Goal: Information Seeking & Learning: Learn about a topic

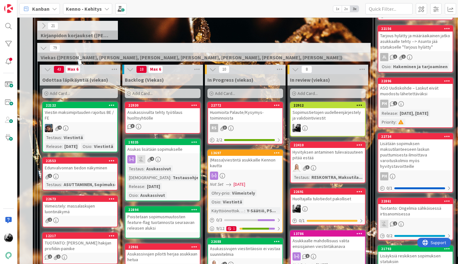
scroll to position [128, 0]
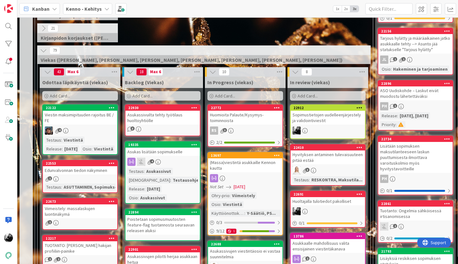
click at [171, 119] on div "Asukassivuilta tehty työtilaus huoltoyhtiölle" at bounding box center [162, 118] width 74 height 14
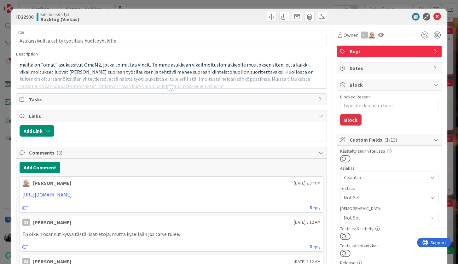
click at [170, 88] on div at bounding box center [171, 87] width 7 height 5
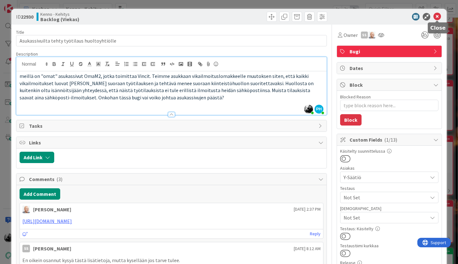
click at [437, 19] on icon at bounding box center [437, 17] width 8 height 8
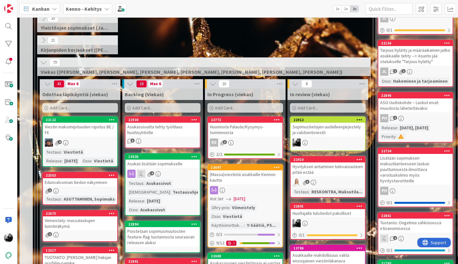
scroll to position [112, 0]
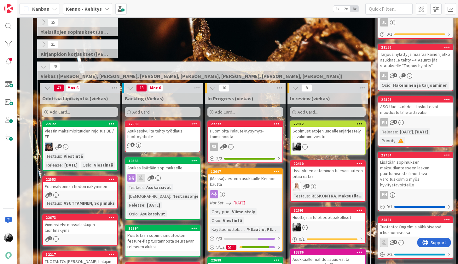
click at [182, 129] on div "Asukassivuilta tehty työtilaus huoltoyhtiölle" at bounding box center [162, 134] width 74 height 14
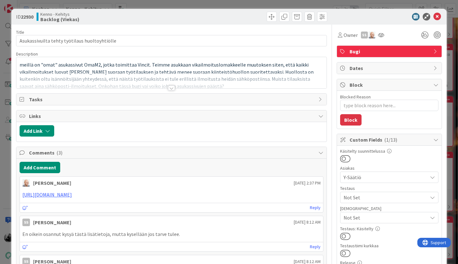
click at [171, 89] on div at bounding box center [171, 87] width 7 height 5
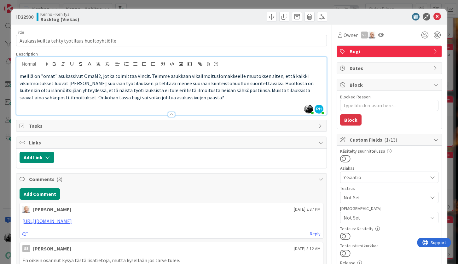
click at [439, 16] on icon at bounding box center [437, 17] width 8 height 8
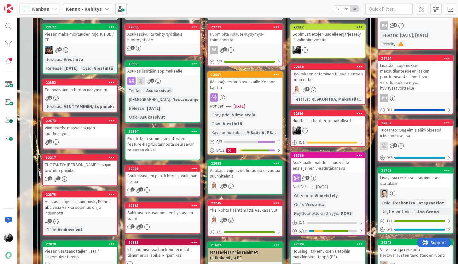
scroll to position [212, 0]
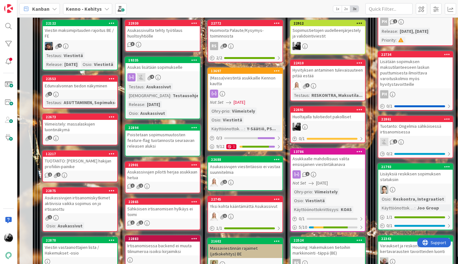
click at [179, 67] on div "Asukas lisätään sopimukselle" at bounding box center [162, 67] width 74 height 8
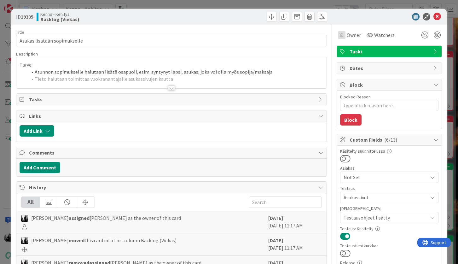
click at [174, 87] on div at bounding box center [171, 87] width 7 height 5
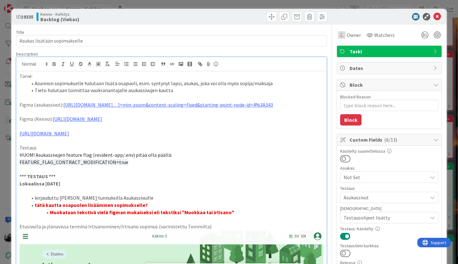
click at [209, 90] on li "Tieto halutaan toimittaa vuokranantajalle asukassivujen kautta" at bounding box center [175, 90] width 296 height 7
drag, startPoint x: 148, startPoint y: 83, endPoint x: 178, endPoint y: 83, distance: 29.9
click at [178, 83] on li "Asunnon sopimukselle halutaan lisätä osapuoli, esim. syntynyt lapsi, asukas, jo…" at bounding box center [175, 83] width 296 height 7
click at [182, 83] on li "Asunnon sopimukselle halutaan lisätä osapuoli, esim. syntynyt lapsi, asukas, jo…" at bounding box center [175, 83] width 296 height 7
drag, startPoint x: 275, startPoint y: 83, endPoint x: 162, endPoint y: 83, distance: 113.1
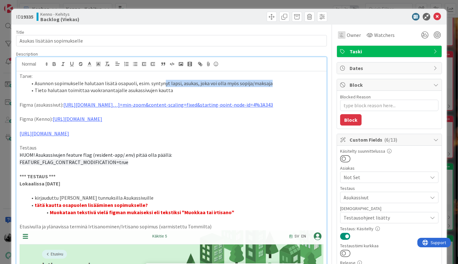
click at [162, 83] on li "Asunnon sopimukselle halutaan lisätä osapuoli, esim. syntynyt lapsi, asukas, jo…" at bounding box center [175, 83] width 296 height 7
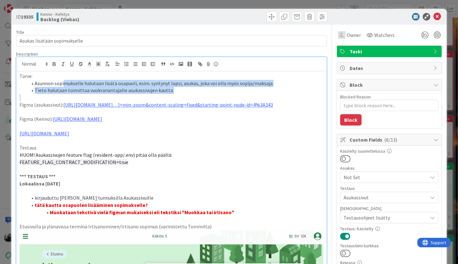
drag, startPoint x: 176, startPoint y: 95, endPoint x: 63, endPoint y: 86, distance: 113.4
click at [63, 86] on li "Asunnon sopimukselle halutaan lisätä osapuoli, esim. syntynyt lapsi, asukas, jo…" at bounding box center [175, 83] width 296 height 7
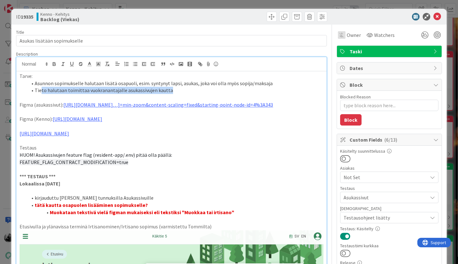
drag, startPoint x: 168, startPoint y: 90, endPoint x: 40, endPoint y: 87, distance: 127.9
click at [40, 87] on li "Tieto halutaan toimittaa vuokranantajalle asukassivujen kautta" at bounding box center [175, 90] width 296 height 7
click at [83, 151] on p "Testaus" at bounding box center [171, 147] width 303 height 7
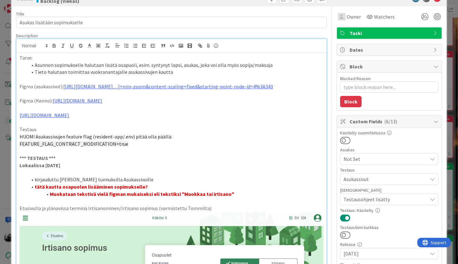
scroll to position [19, 0]
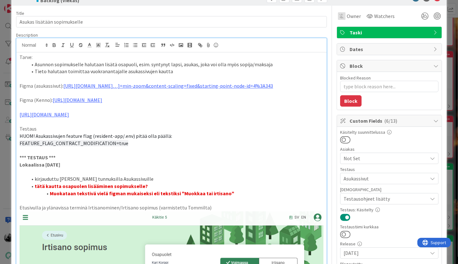
click at [162, 147] on p "FEATURE_FLAG_CONTRACT_MODIFICATION=true" at bounding box center [171, 143] width 303 height 7
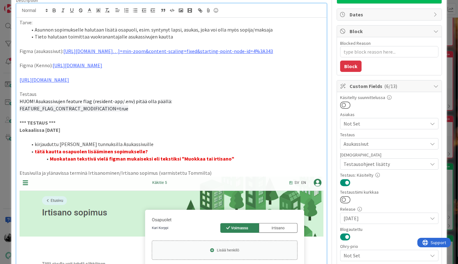
scroll to position [0, 0]
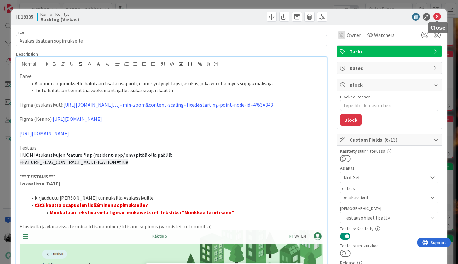
click at [436, 15] on icon at bounding box center [437, 17] width 8 height 8
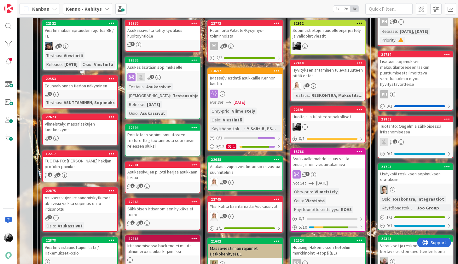
click at [176, 140] on div "Poistetaan sopimusmuutosten feature-flag tuotannosta seuraavan releasen aluksi" at bounding box center [162, 140] width 74 height 20
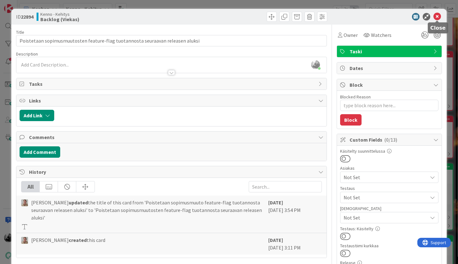
click at [437, 17] on icon at bounding box center [437, 17] width 8 height 8
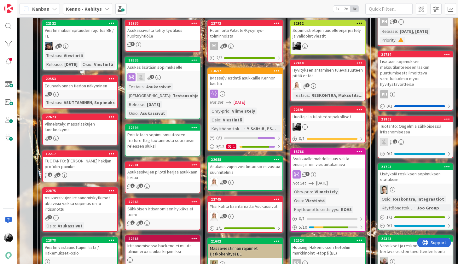
click at [166, 174] on div "Asukassivujen pilotti herjaa asukkaan hetua" at bounding box center [162, 175] width 74 height 14
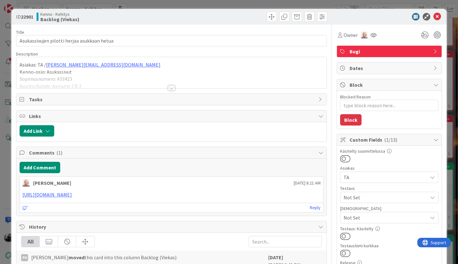
click at [173, 88] on div at bounding box center [171, 87] width 7 height 5
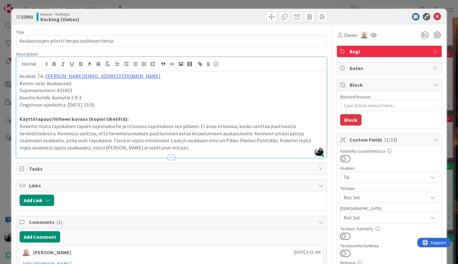
click at [135, 150] on p "Kokeilin lisätä täysikäisen lapsen sopimukselle ja irtisanoa sopimuksen sen jäl…" at bounding box center [171, 137] width 303 height 29
click at [435, 17] on icon at bounding box center [437, 17] width 8 height 8
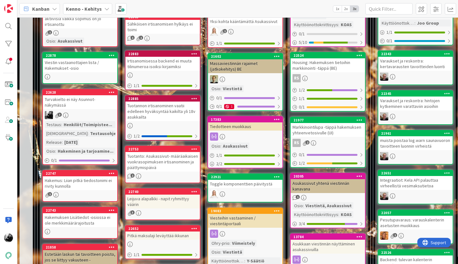
scroll to position [404, 0]
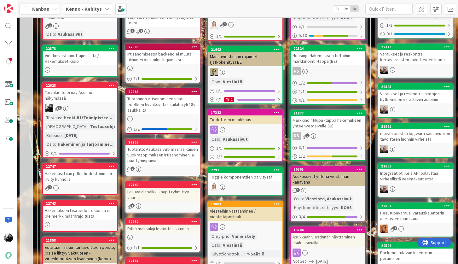
click at [88, 100] on div "Turvakielto ei näy Asunnot-näkymässä" at bounding box center [80, 95] width 74 height 14
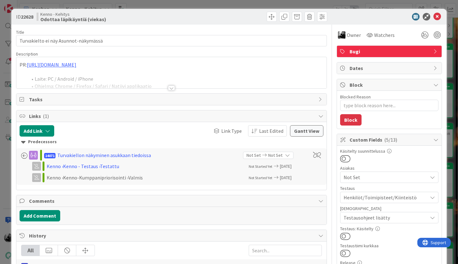
click at [173, 87] on div at bounding box center [171, 87] width 7 height 5
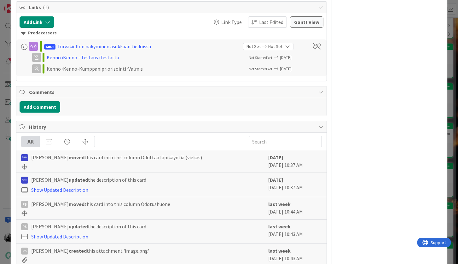
scroll to position [823, 0]
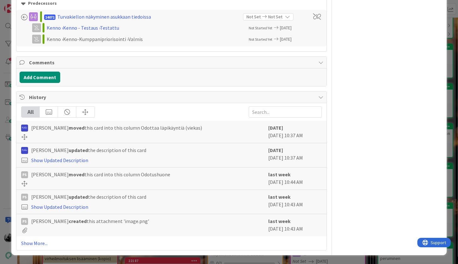
click at [44, 247] on div "All [PERSON_NAME] moved this card into this column Odottaa läpikäyntiä (viekas)…" at bounding box center [171, 176] width 310 height 147
click at [44, 240] on link "Show More..." at bounding box center [171, 243] width 300 height 8
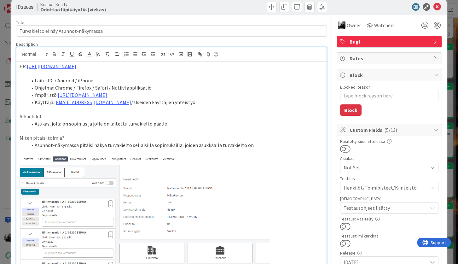
scroll to position [0, 0]
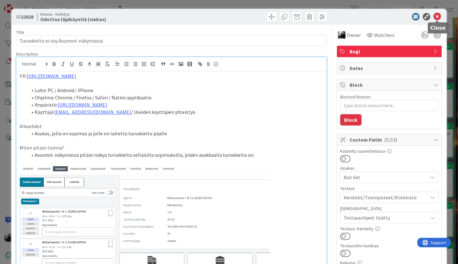
click at [437, 16] on icon at bounding box center [437, 17] width 8 height 8
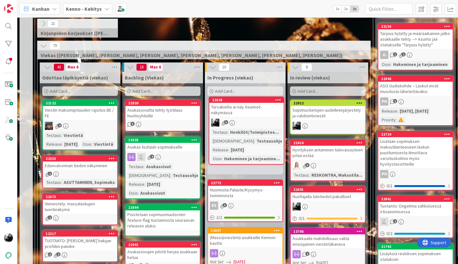
scroll to position [131, 0]
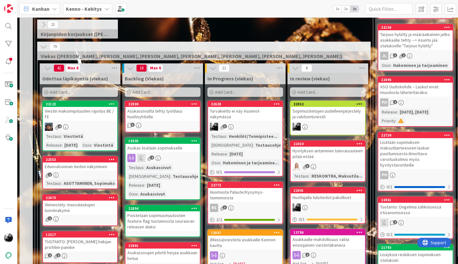
click at [170, 34] on div "21 Kirjanpidon korjaukset ([PERSON_NAME], JaakkoHä)" at bounding box center [203, 31] width 335 height 22
click at [255, 115] on div "Turvakielto ei näy Asunnot-näkymässä" at bounding box center [245, 114] width 74 height 14
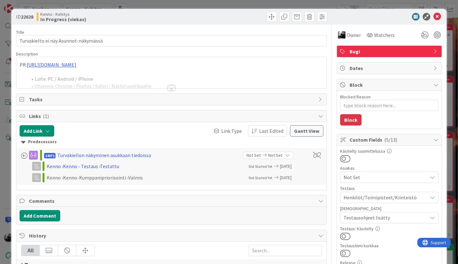
click at [171, 85] on div at bounding box center [171, 87] width 7 height 5
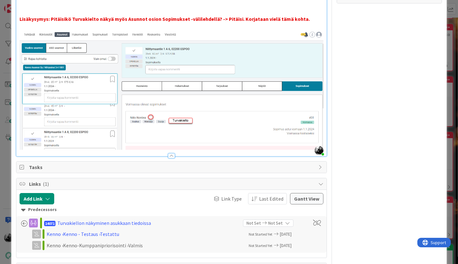
scroll to position [610, 0]
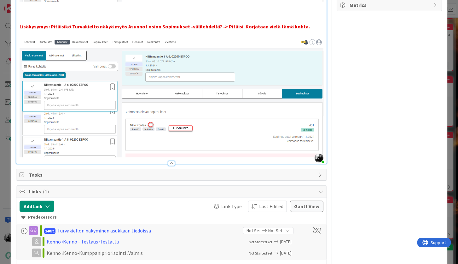
type textarea "x"
